Goal: Find specific page/section

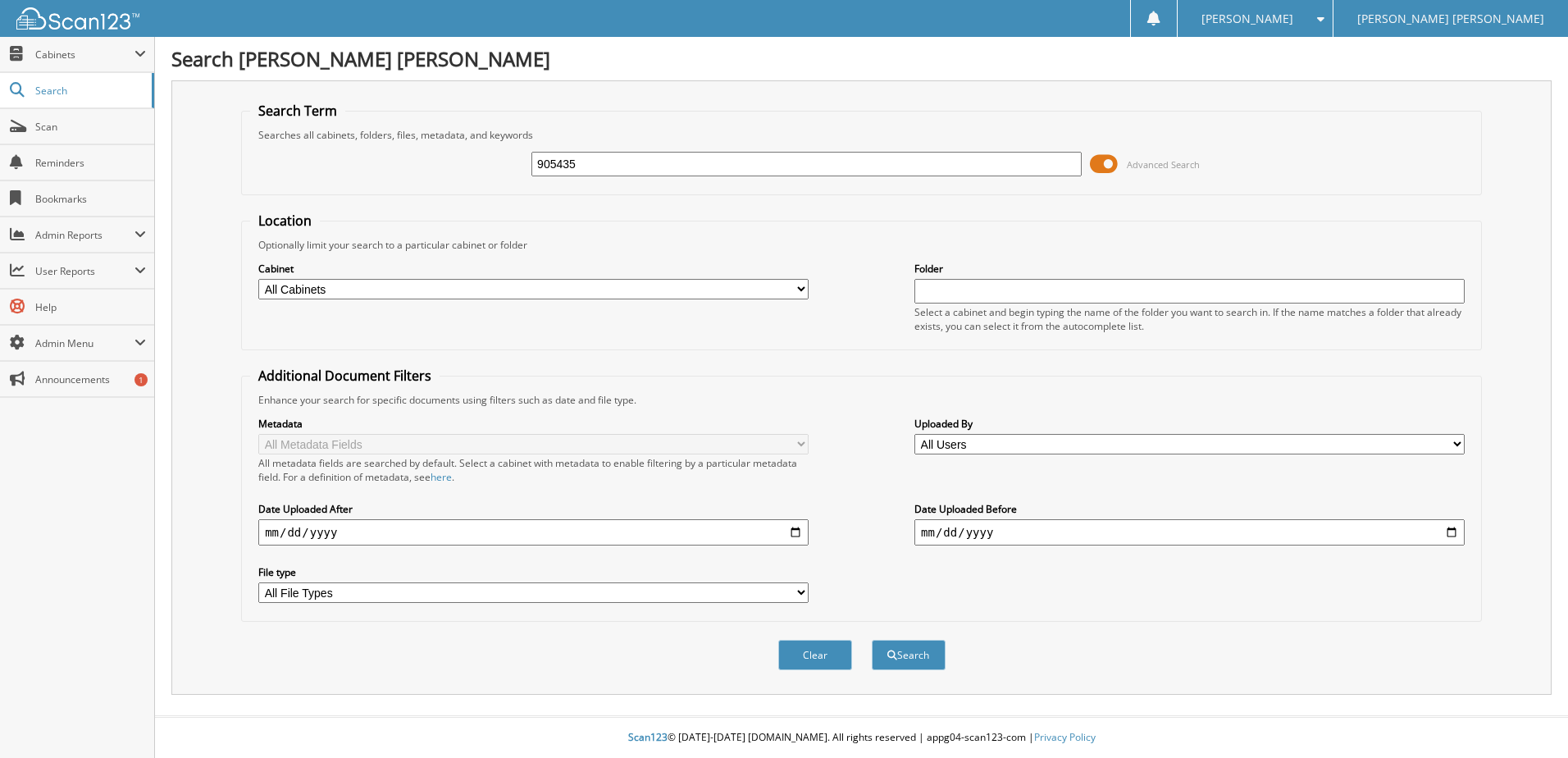
type input "905435"
click at [872, 640] on button "Search" at bounding box center [909, 655] width 74 height 30
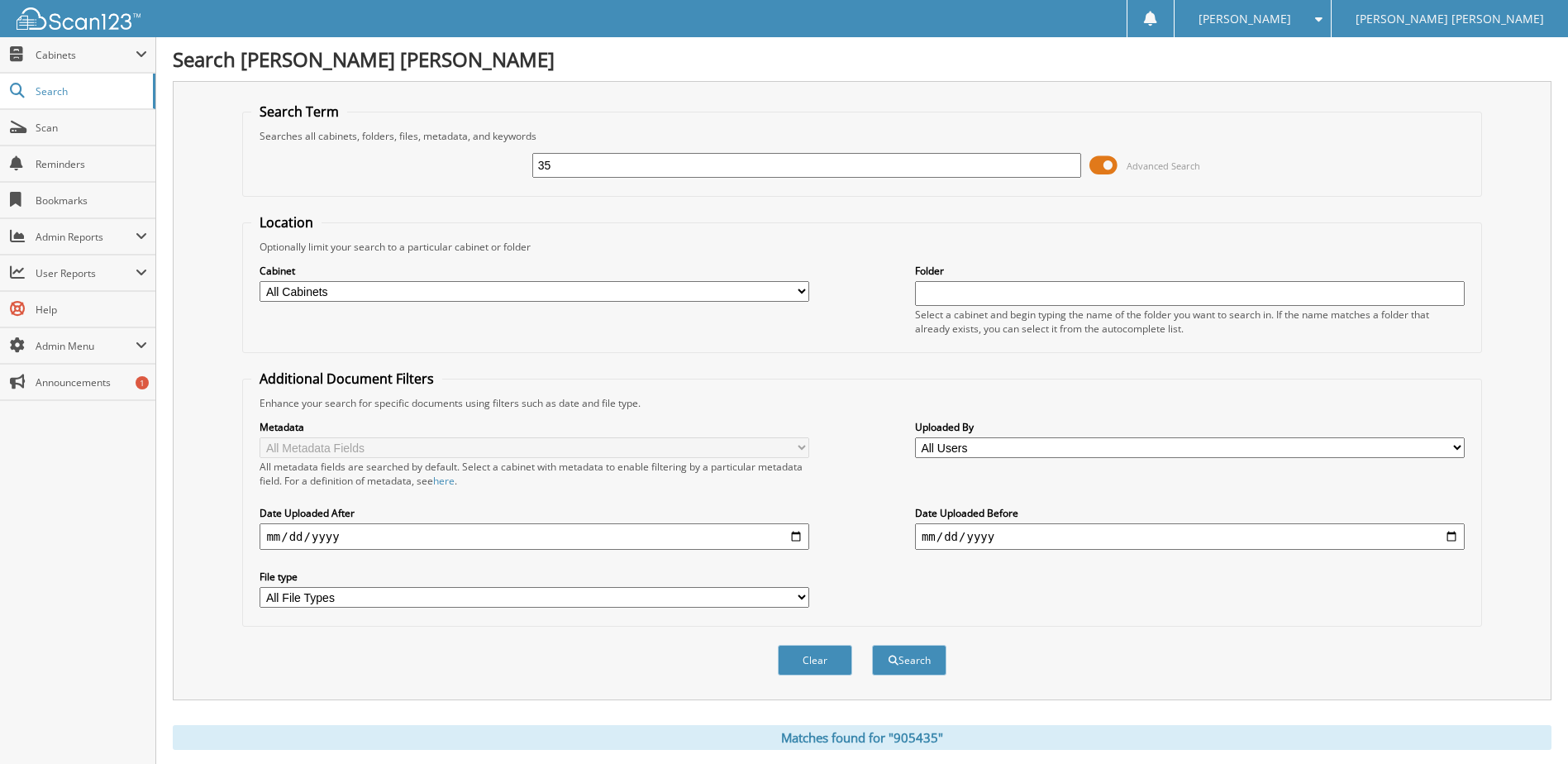
type input "5"
type input "706590"
click at [872, 645] on button "Search" at bounding box center [910, 660] width 75 height 31
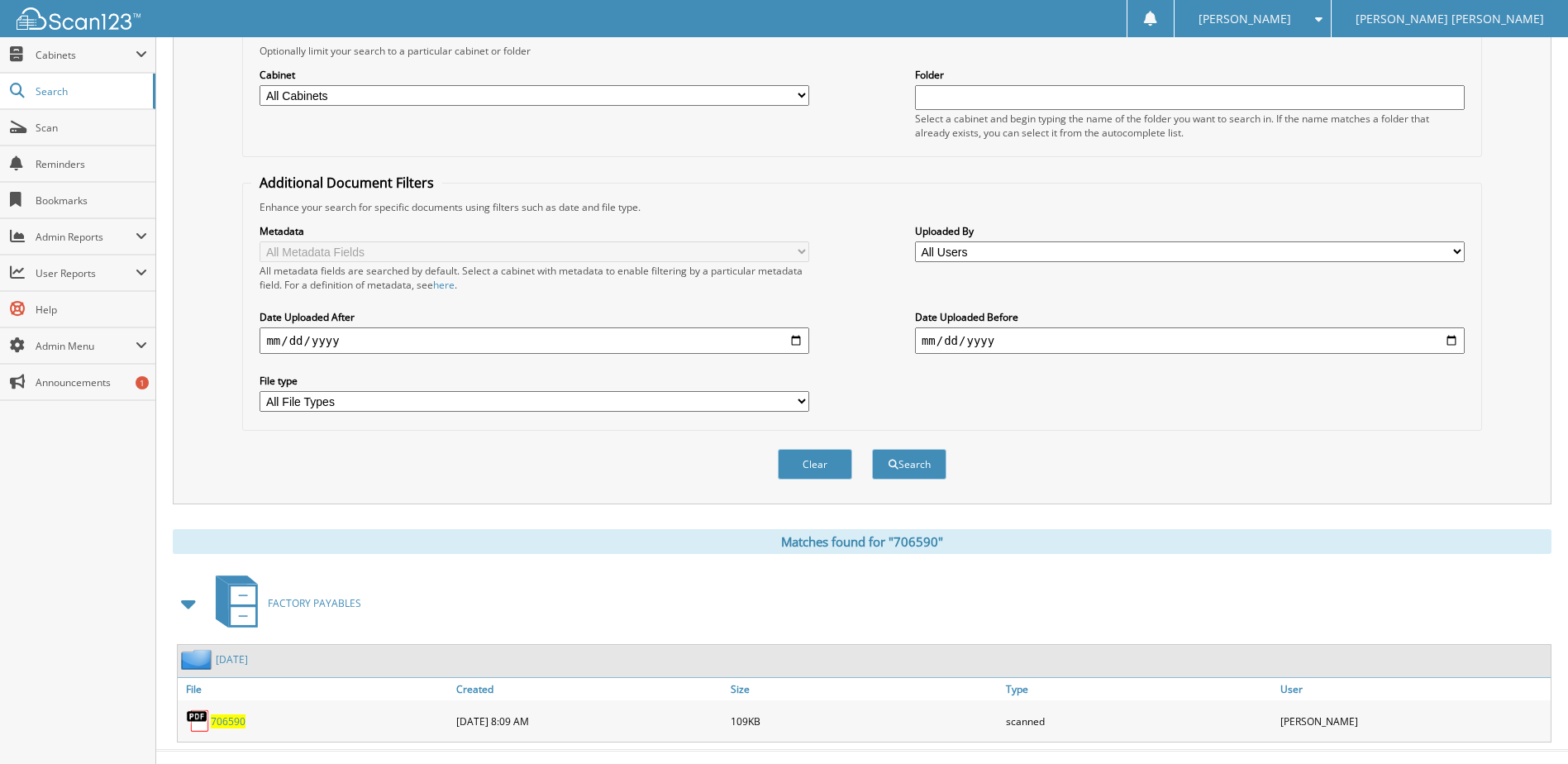
scroll to position [225, 0]
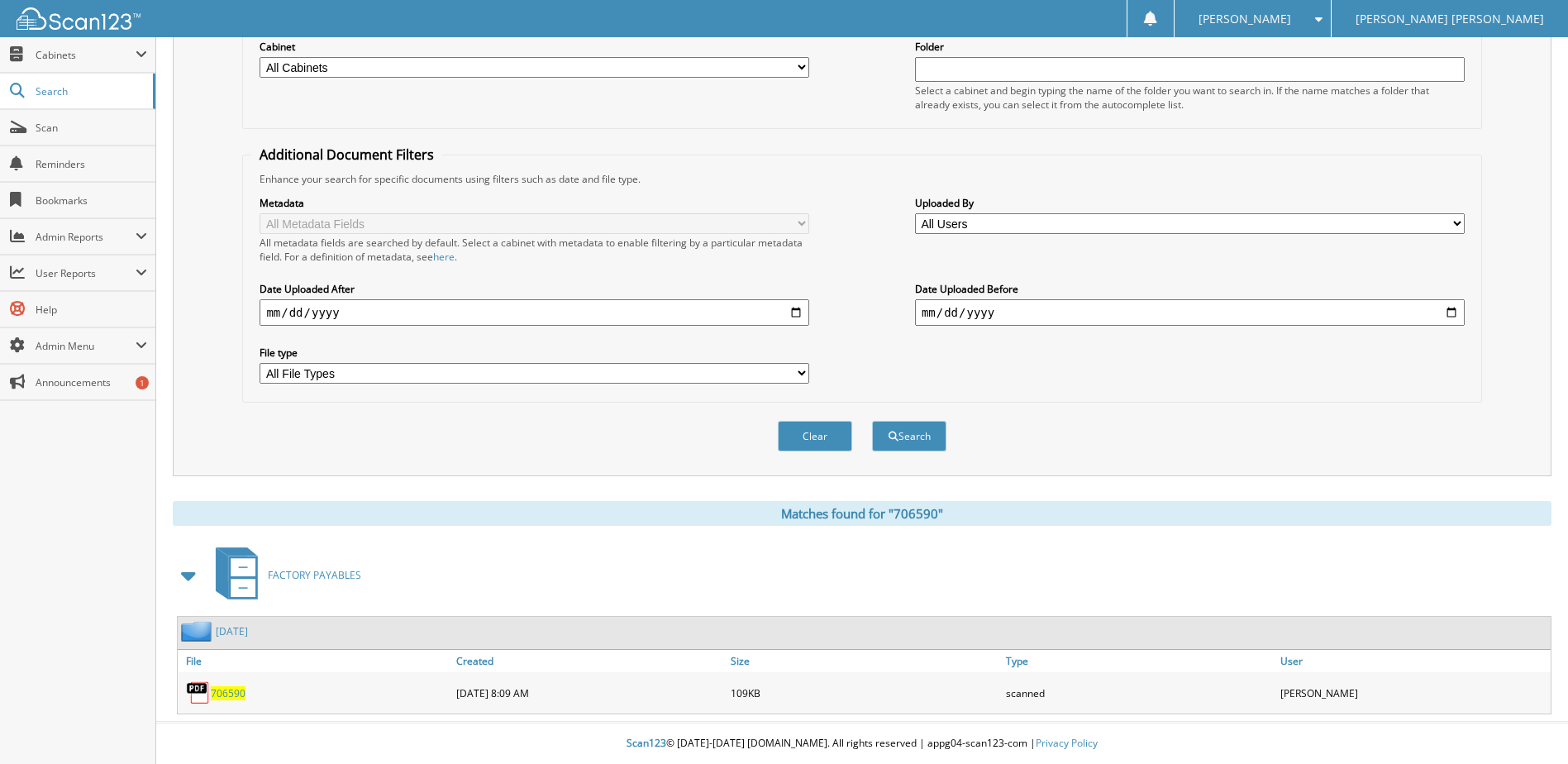
click at [235, 693] on span "706590" at bounding box center [228, 693] width 35 height 14
drag, startPoint x: 1070, startPoint y: 404, endPoint x: 1081, endPoint y: 407, distance: 11.4
click at [1071, 404] on div "Clear Search" at bounding box center [861, 436] width 1239 height 67
click at [53, 134] on link "Scan" at bounding box center [78, 128] width 155 height 36
